Goal: Task Accomplishment & Management: Manage account settings

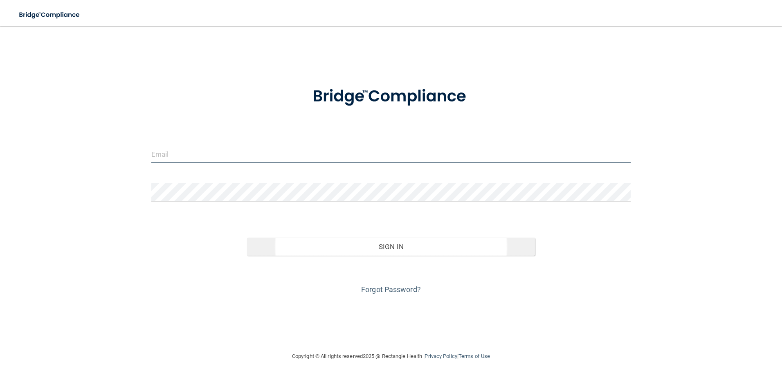
type input "[PERSON_NAME][EMAIL_ADDRESS][DOMAIN_NAME]"
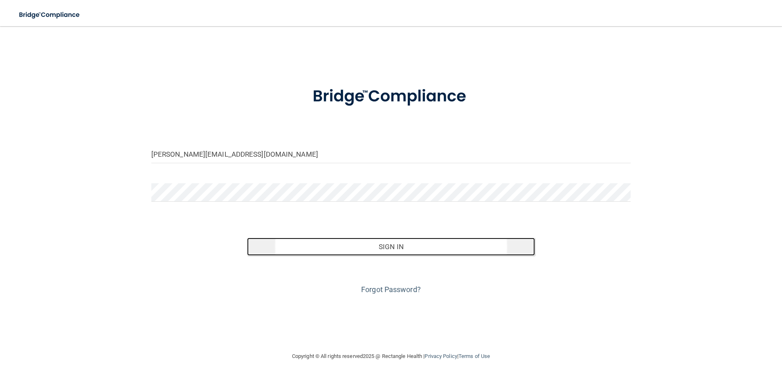
click at [384, 245] on button "Sign In" at bounding box center [391, 247] width 288 height 18
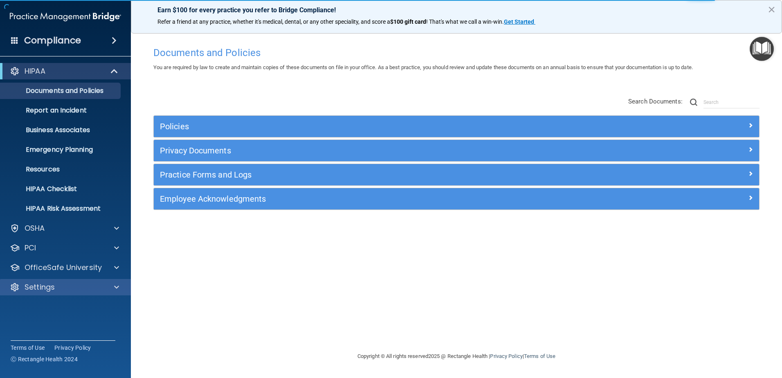
drag, startPoint x: 102, startPoint y: 275, endPoint x: 109, endPoint y: 287, distance: 13.7
click at [103, 275] on div "OfficeSafe University" at bounding box center [65, 267] width 131 height 16
click at [109, 287] on div at bounding box center [115, 287] width 20 height 10
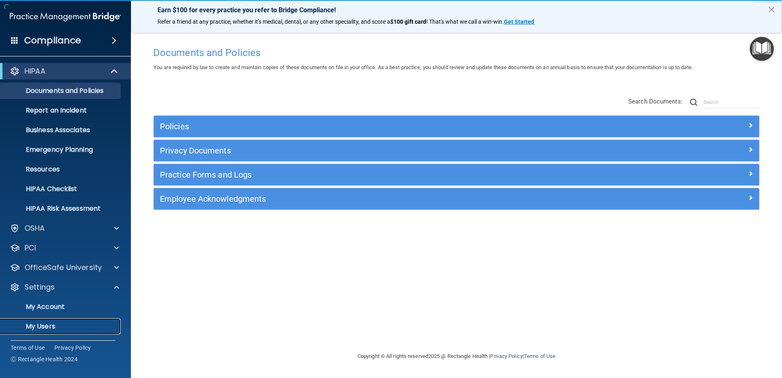
click at [90, 320] on link "My Users" at bounding box center [56, 326] width 129 height 16
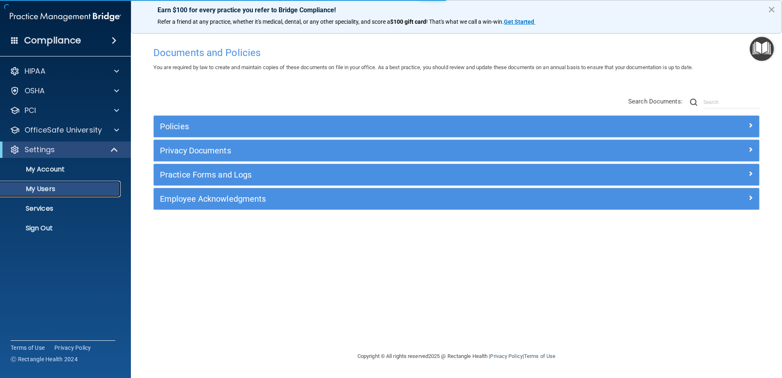
click at [60, 194] on link "My Users" at bounding box center [56, 189] width 129 height 16
select select "20"
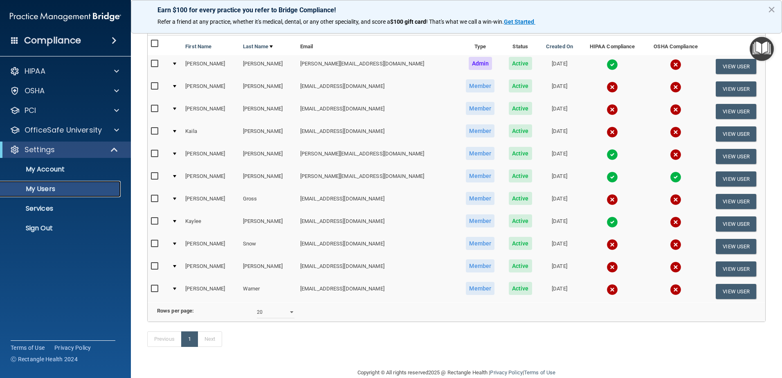
scroll to position [56, 0]
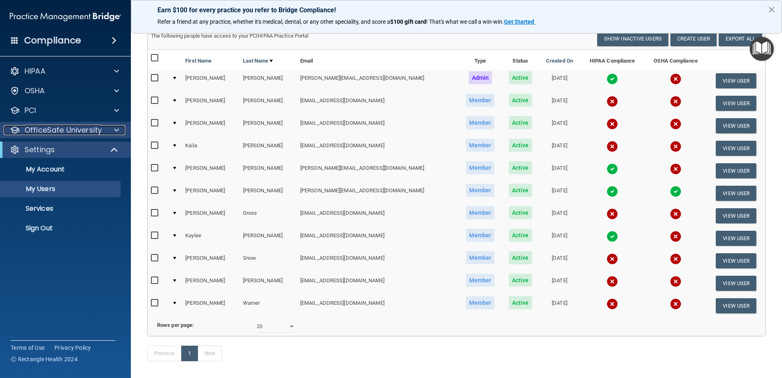
click at [119, 130] on div at bounding box center [115, 130] width 20 height 10
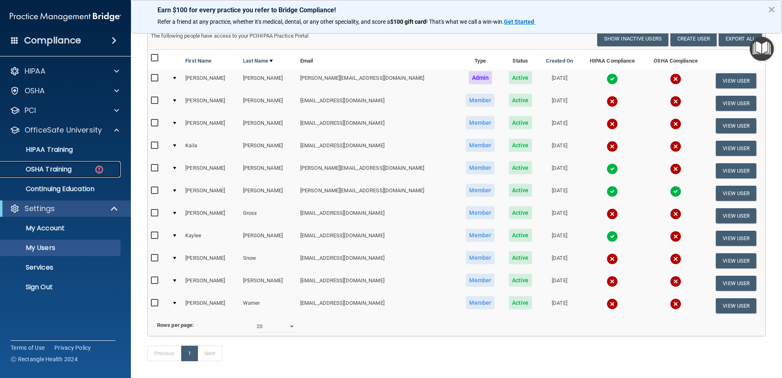
click at [79, 168] on div "OSHA Training" at bounding box center [61, 169] width 112 height 8
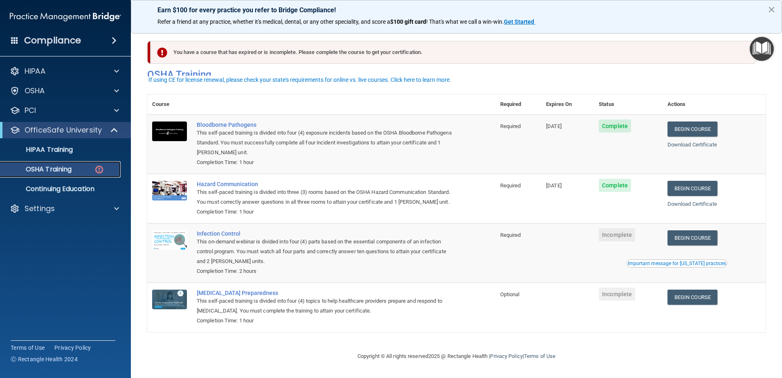
scroll to position [8, 0]
